Goal: Task Accomplishment & Management: Manage account settings

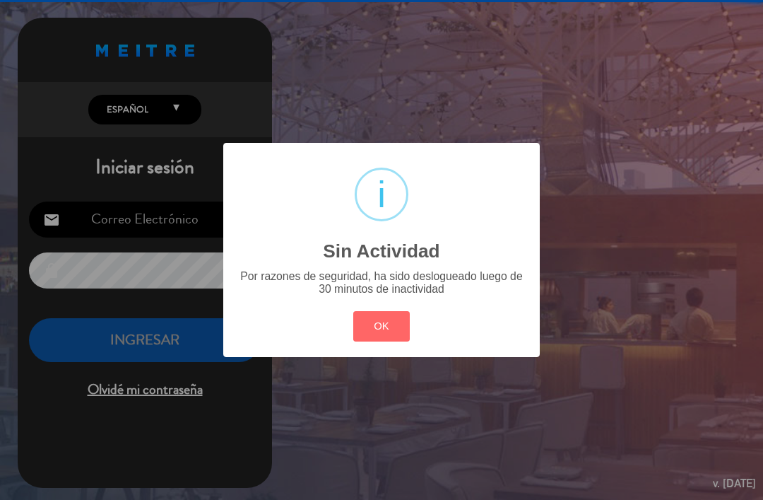
click at [394, 321] on button "OK" at bounding box center [381, 326] width 57 height 30
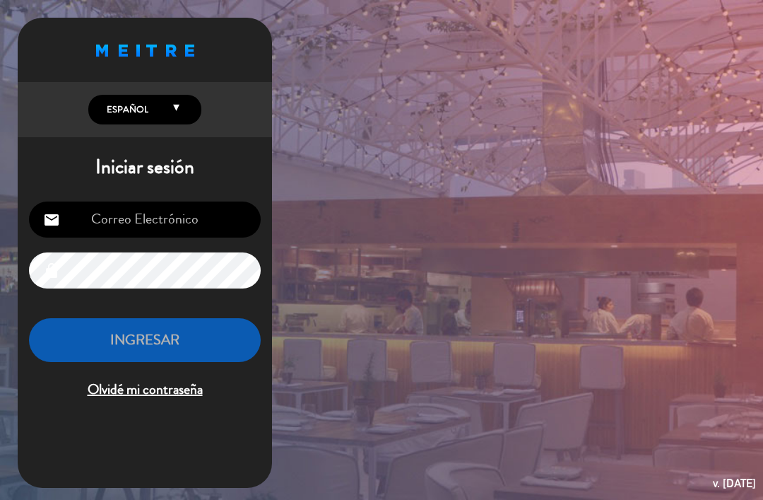
click at [218, 224] on input "email" at bounding box center [145, 219] width 232 height 36
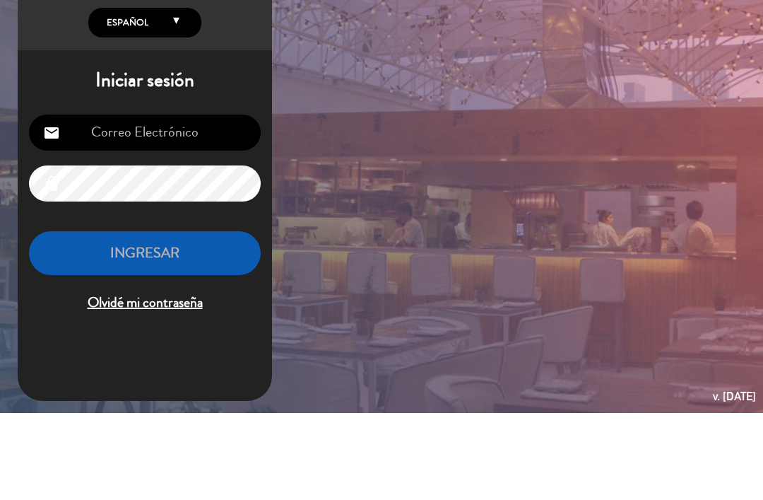
type input "[EMAIL_ADDRESS][DOMAIN_NAME]"
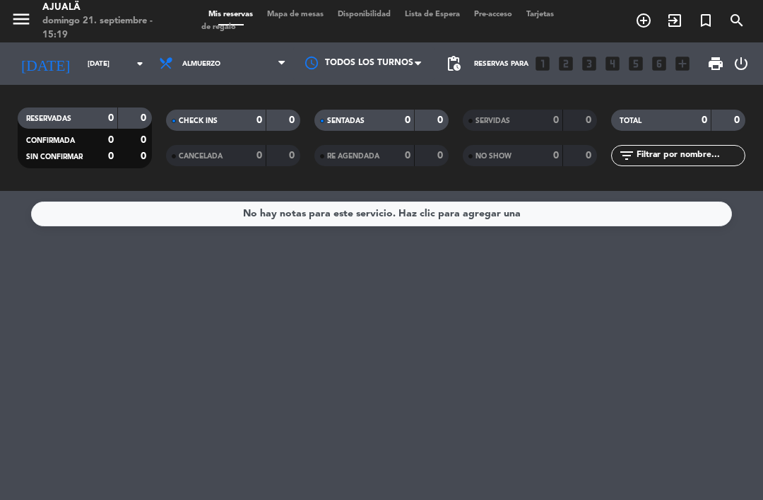
click at [315, 15] on span "Mapa de mesas" at bounding box center [295, 15] width 71 height 8
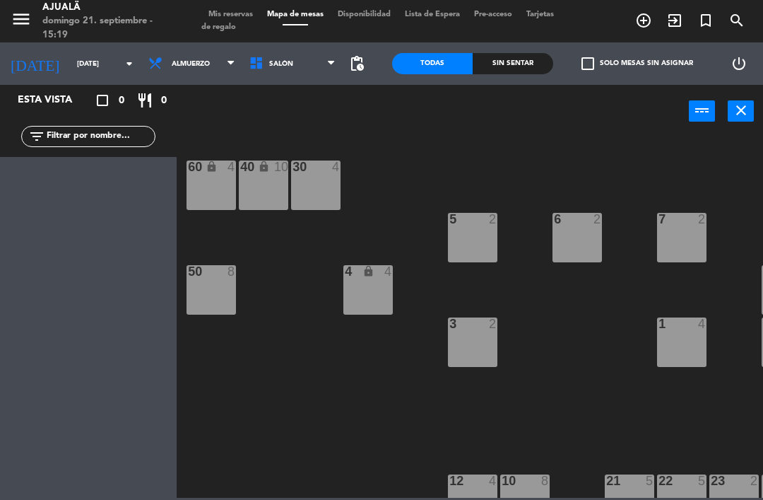
click at [81, 66] on input "[DATE]" at bounding box center [118, 64] width 97 height 22
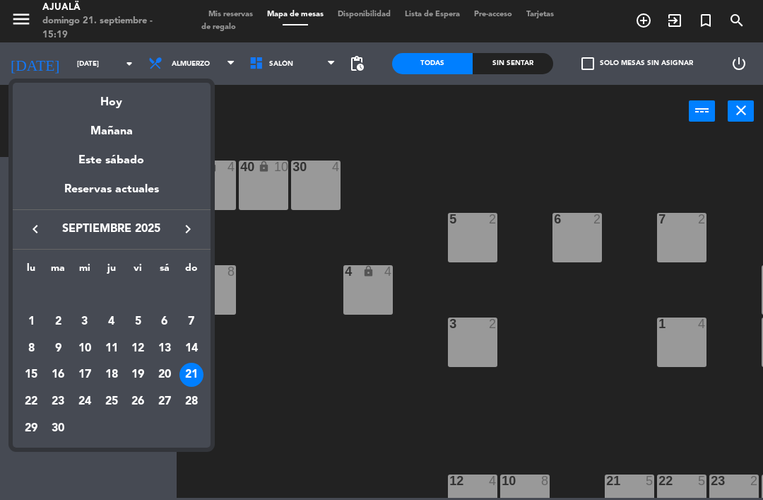
click at [143, 137] on div "Mañana" at bounding box center [112, 126] width 198 height 29
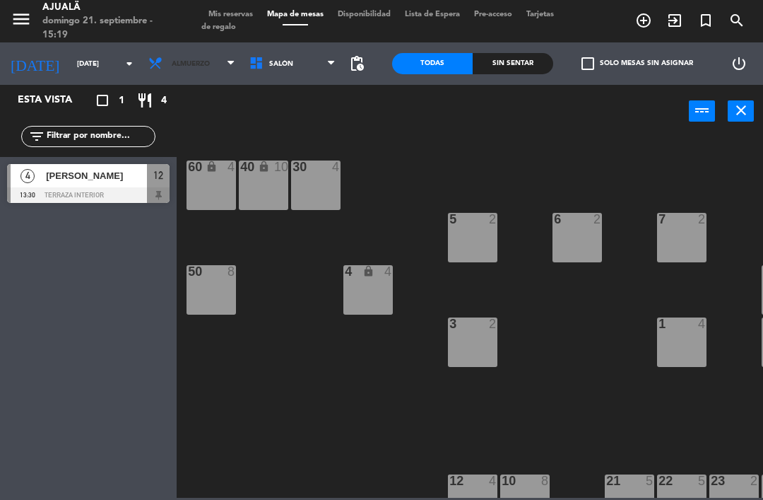
click at [177, 58] on span "Almuerzo" at bounding box center [191, 63] width 101 height 31
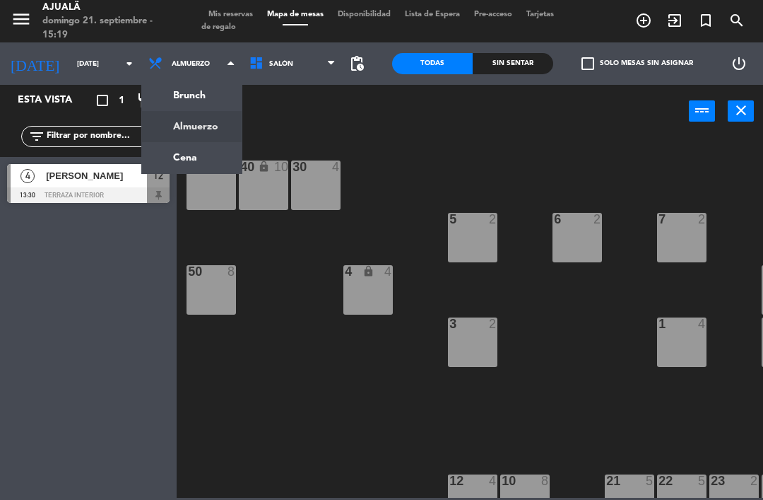
click at [195, 163] on ng-component "menu Ajualä [DATE] 21. septiembre - 15:19 Mis reservas Mapa de mesas Disponibil…" at bounding box center [381, 249] width 763 height 498
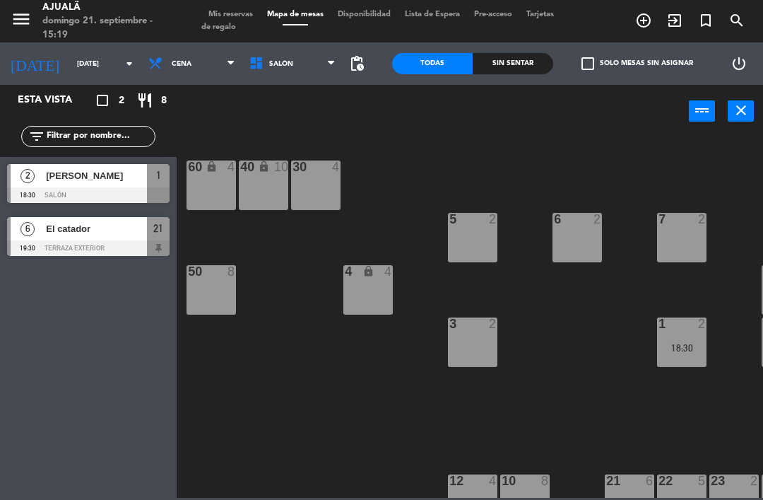
click at [191, 71] on span "Cena" at bounding box center [191, 63] width 101 height 31
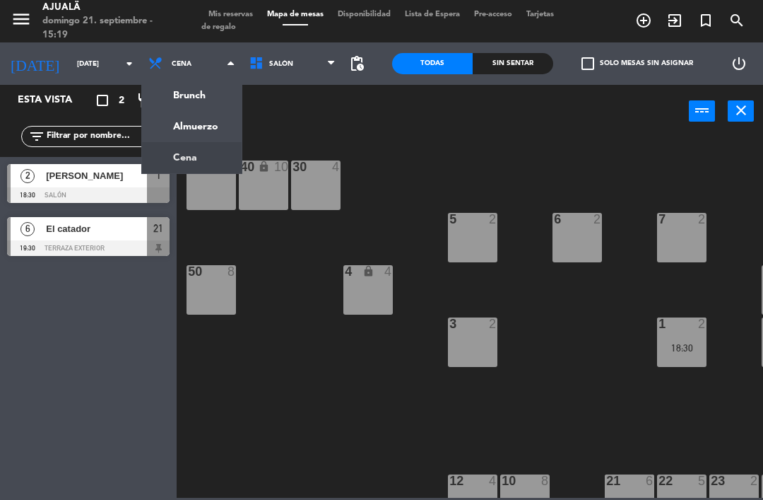
click at [186, 125] on ng-component "menu Ajualä [DATE] 21. septiembre - 15:19 Mis reservas Mapa de mesas Disponibil…" at bounding box center [381, 249] width 763 height 498
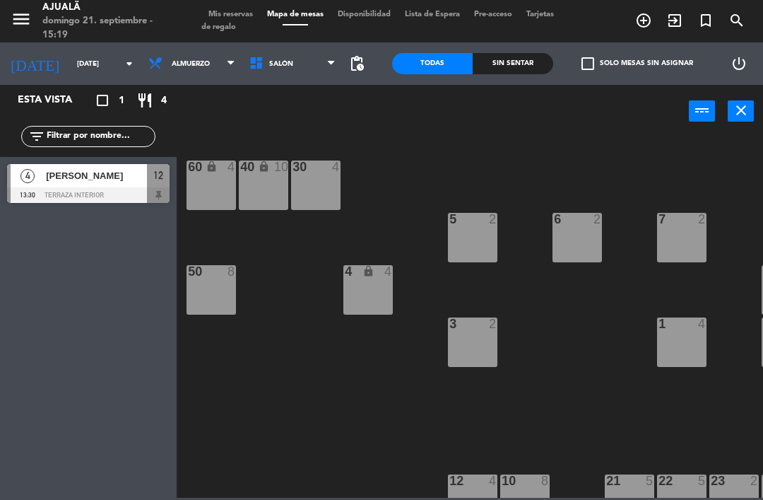
click at [79, 66] on input "[DATE]" at bounding box center [118, 64] width 97 height 22
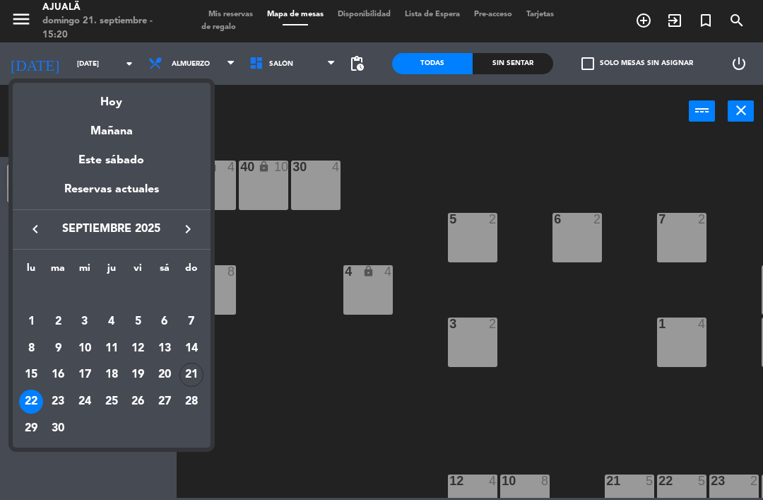
click at [64, 399] on div "23" at bounding box center [58, 402] width 24 height 24
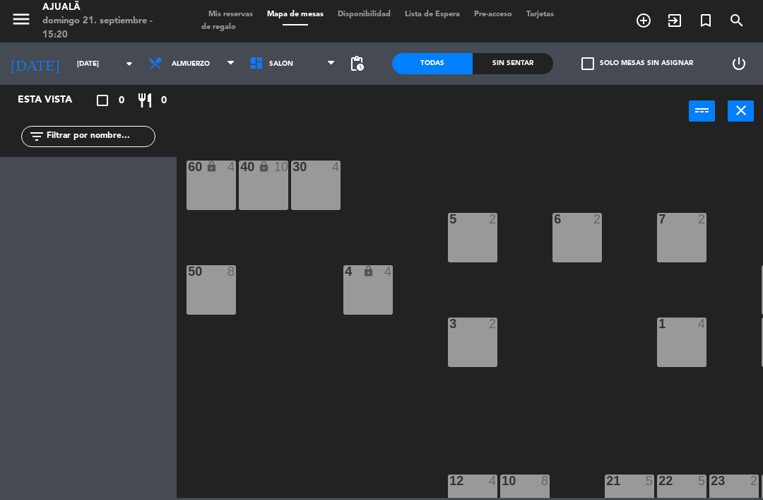
click at [198, 64] on span "Almuerzo" at bounding box center [191, 63] width 101 height 31
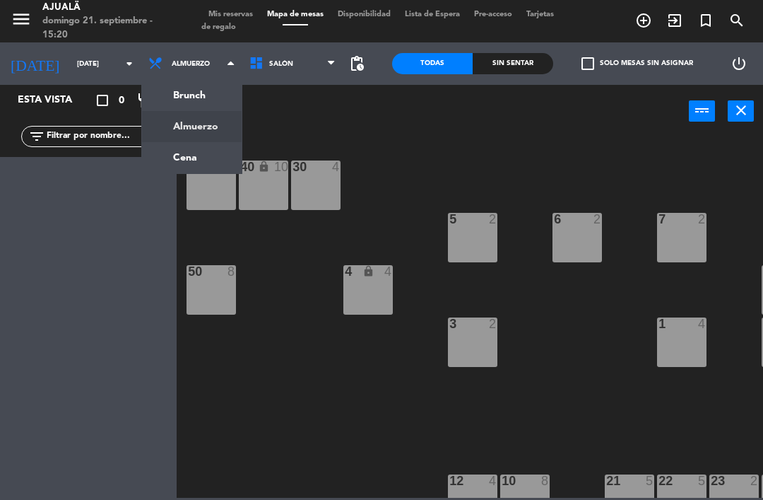
click at [197, 160] on ng-component "menu Ajualä [DATE] 21. septiembre - 15:20 Mis reservas Mapa de mesas Disponibil…" at bounding box center [381, 249] width 763 height 498
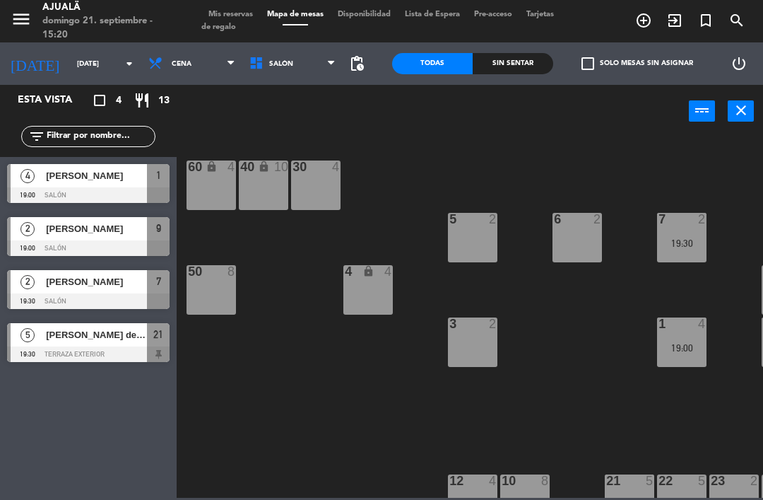
click at [122, 233] on span "[PERSON_NAME]" at bounding box center [96, 228] width 101 height 15
click at [84, 57] on input "[DATE]" at bounding box center [118, 64] width 97 height 22
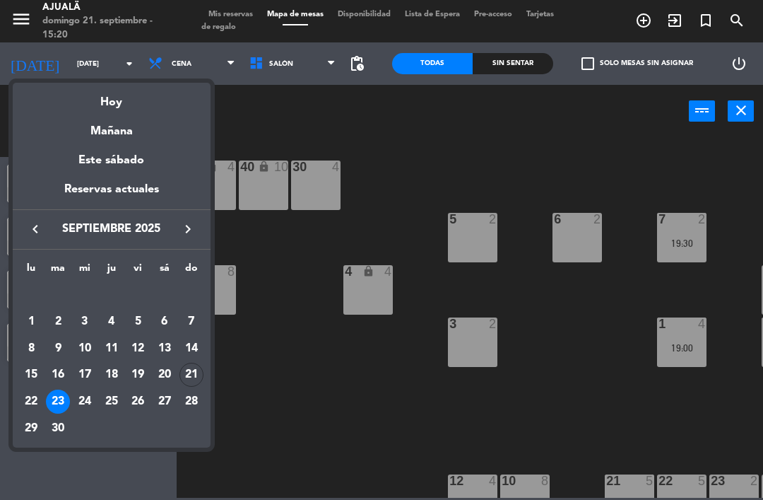
click at [95, 399] on div "24" at bounding box center [85, 402] width 24 height 24
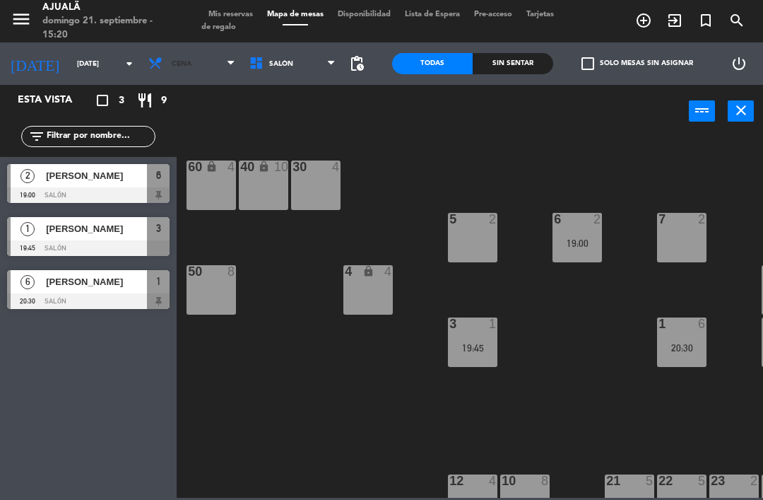
click at [182, 58] on span "Cena" at bounding box center [191, 63] width 101 height 31
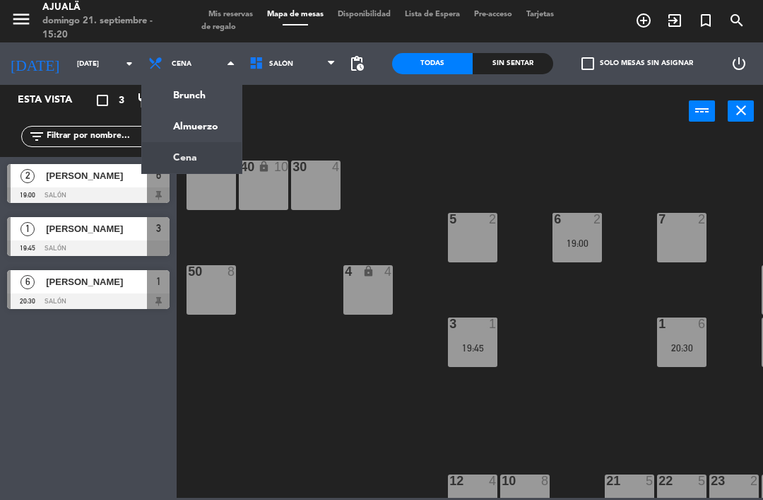
click at [183, 123] on ng-component "menu Ajualä [DATE] 21. septiembre - 15:20 Mis reservas Mapa de mesas Disponibil…" at bounding box center [381, 249] width 763 height 498
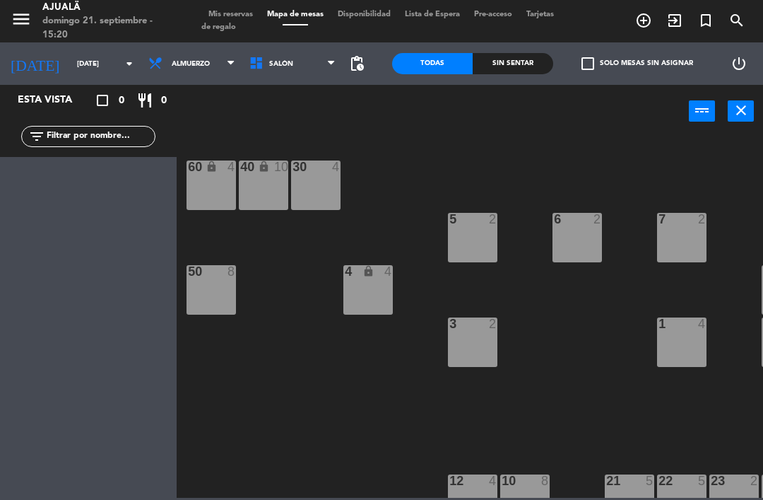
click at [90, 64] on input "[DATE]" at bounding box center [118, 64] width 97 height 22
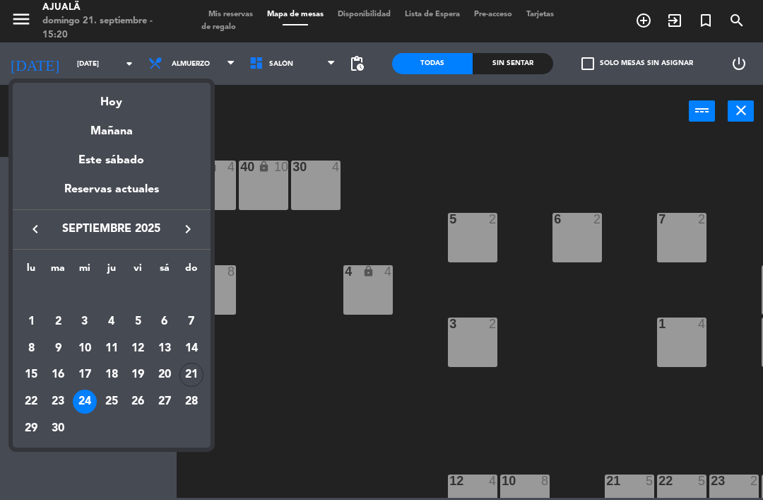
click at [119, 398] on div "25" at bounding box center [112, 402] width 24 height 24
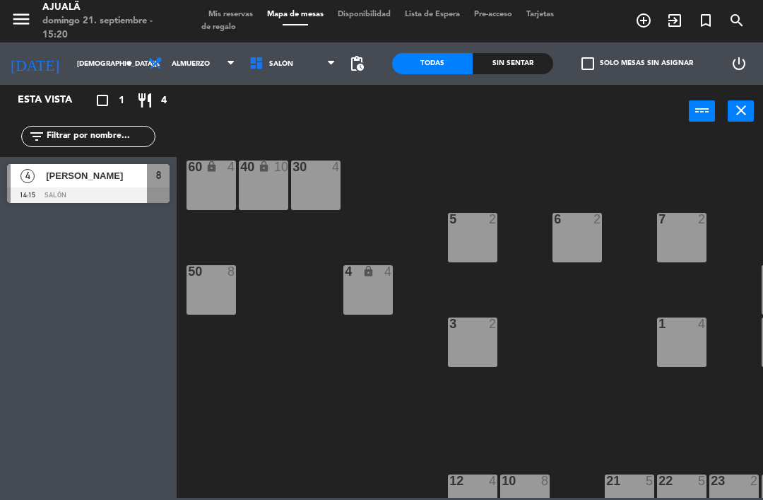
click at [81, 75] on input "[DEMOGRAPHIC_DATA][DATE]" at bounding box center [118, 64] width 97 height 22
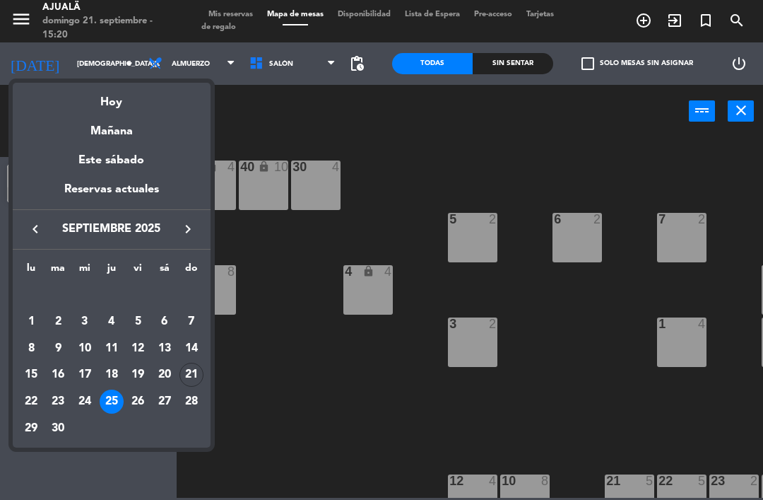
click at [142, 104] on div "Hoy" at bounding box center [112, 97] width 198 height 29
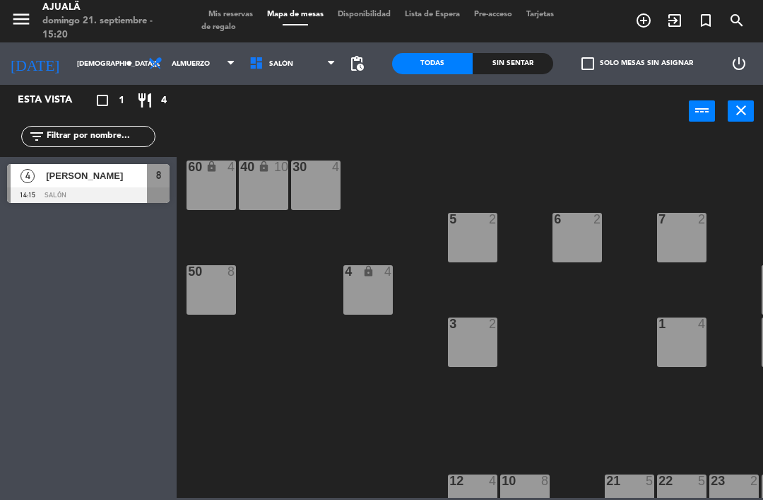
type input "[DATE]"
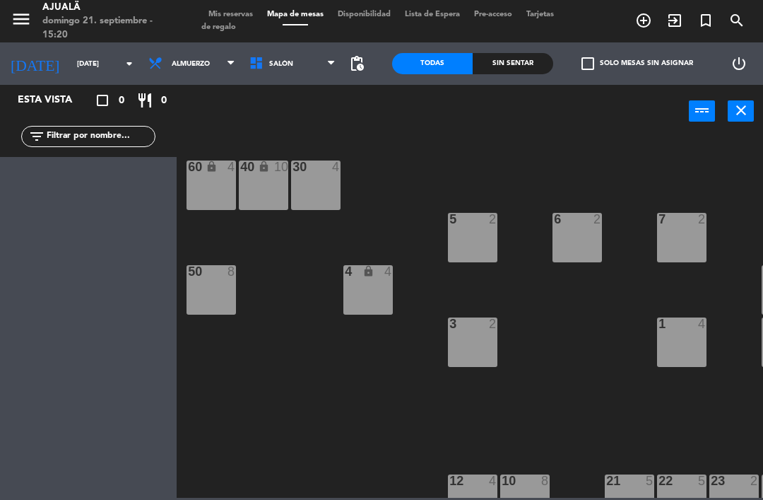
click at [92, 70] on input "[DATE]" at bounding box center [118, 64] width 97 height 22
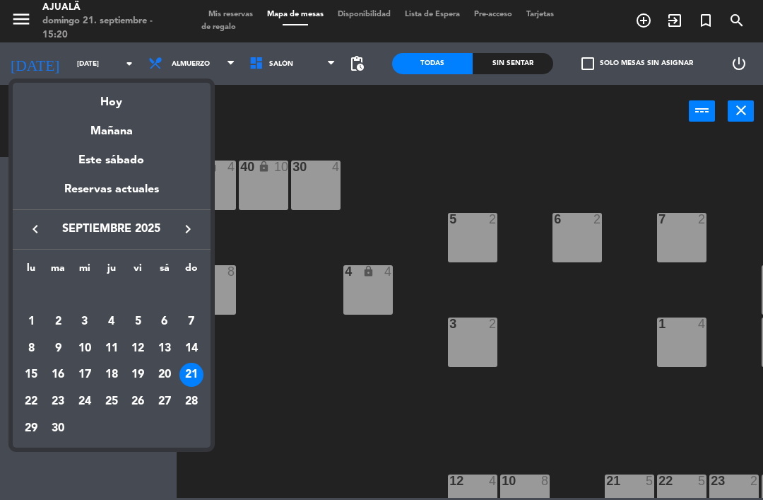
click at [306, 257] on div at bounding box center [381, 250] width 763 height 500
